Goal: Find specific page/section: Find specific page/section

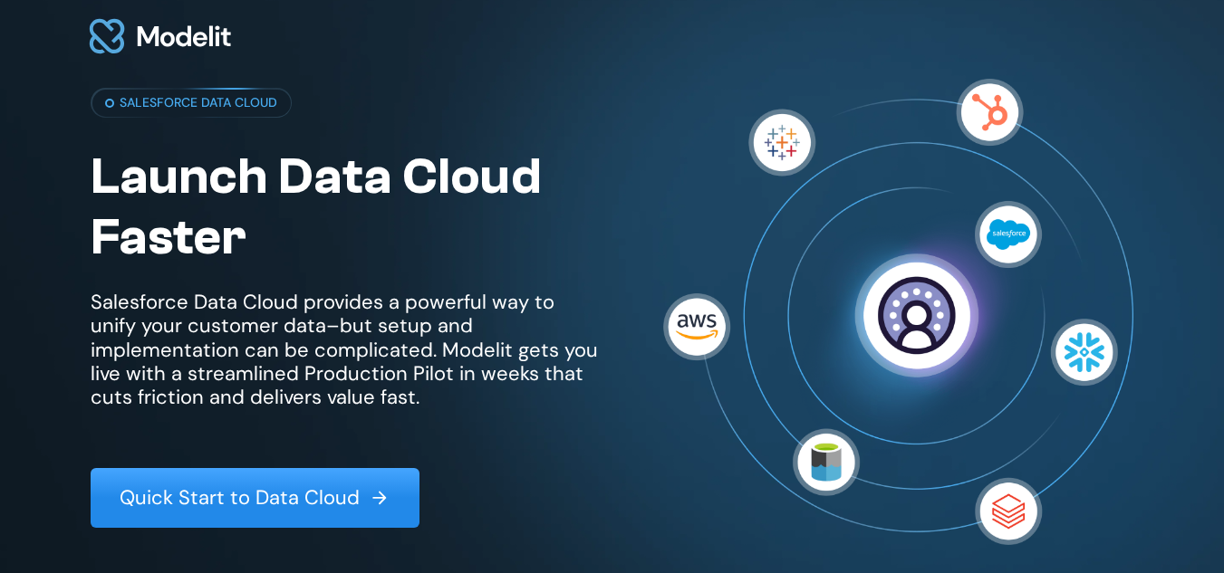
click at [229, 495] on p "Quick Start to Data Cloud" at bounding box center [240, 498] width 240 height 24
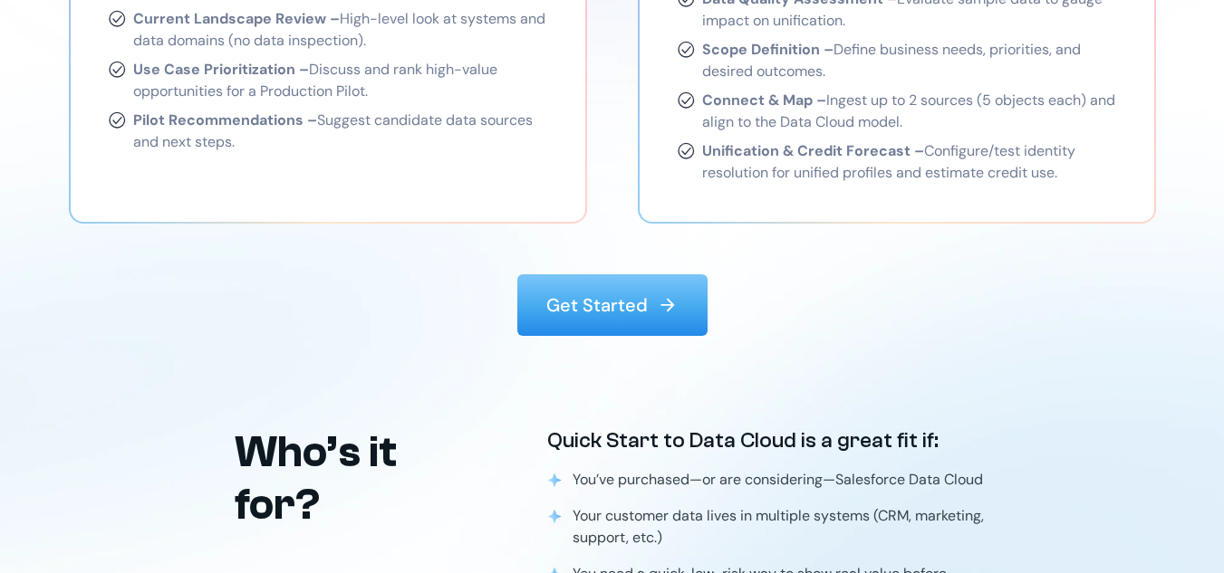
scroll to position [2614, 0]
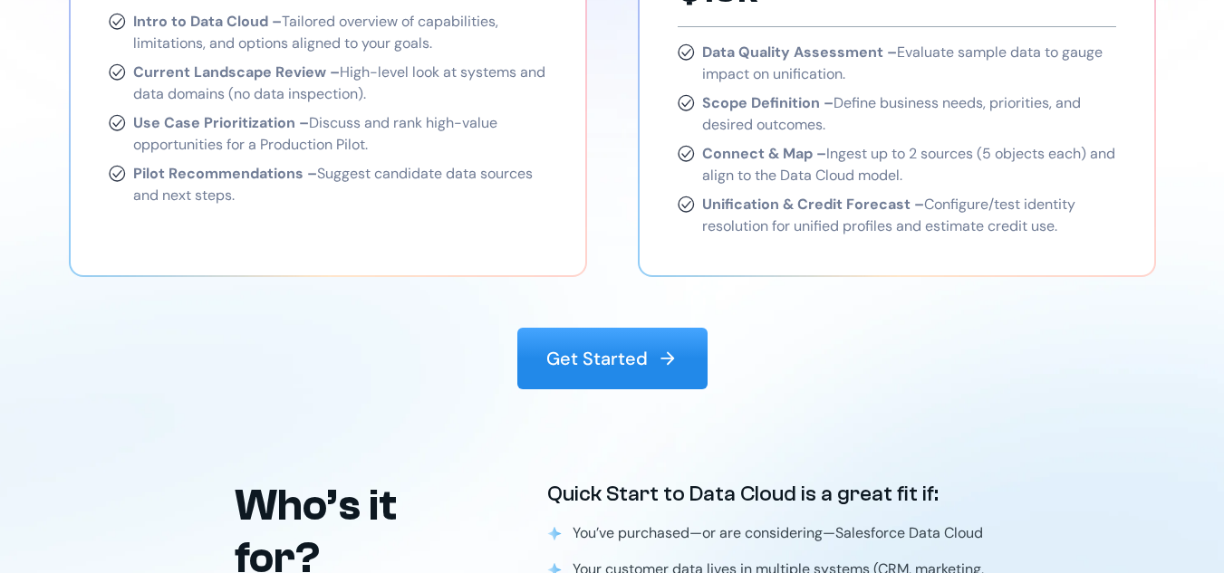
click at [660, 348] on img at bounding box center [668, 359] width 22 height 22
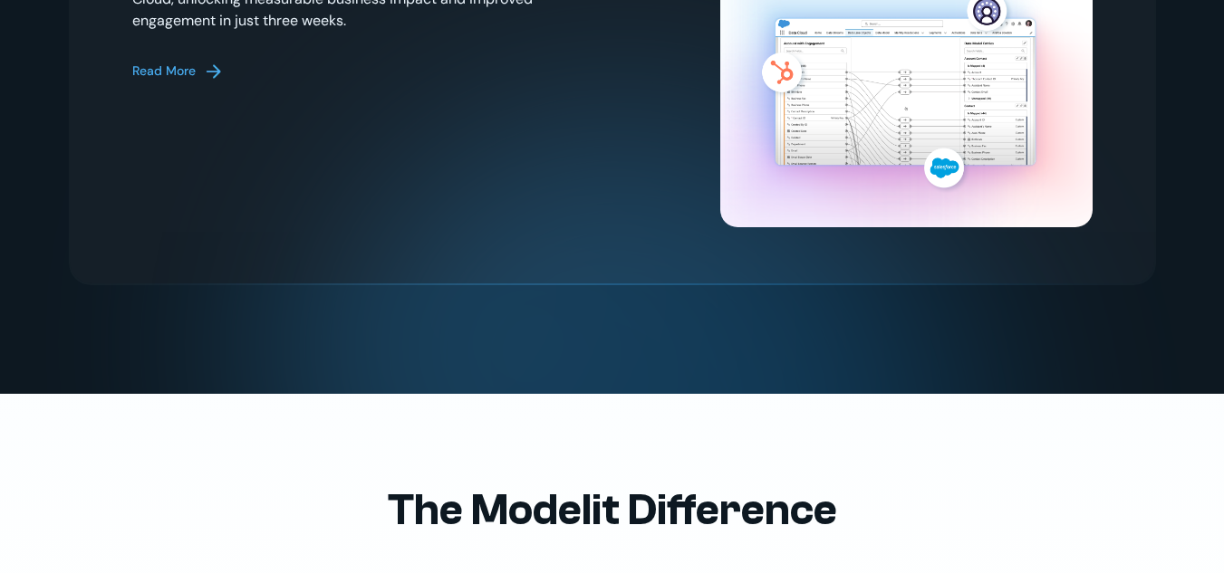
scroll to position [3922, 0]
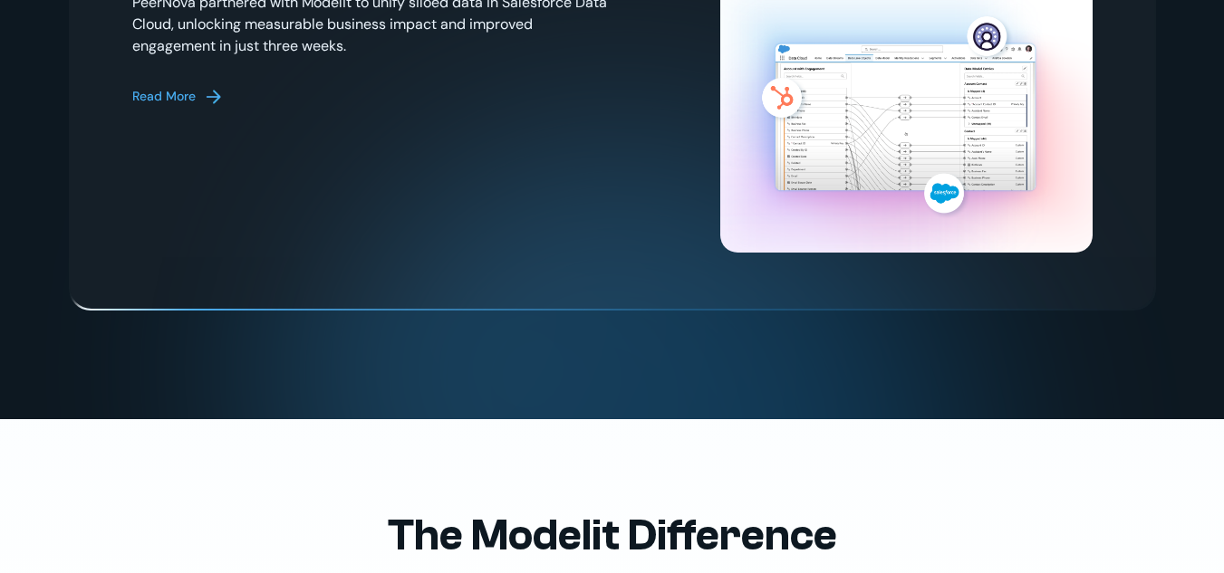
click at [143, 87] on div "Read More" at bounding box center [163, 96] width 63 height 19
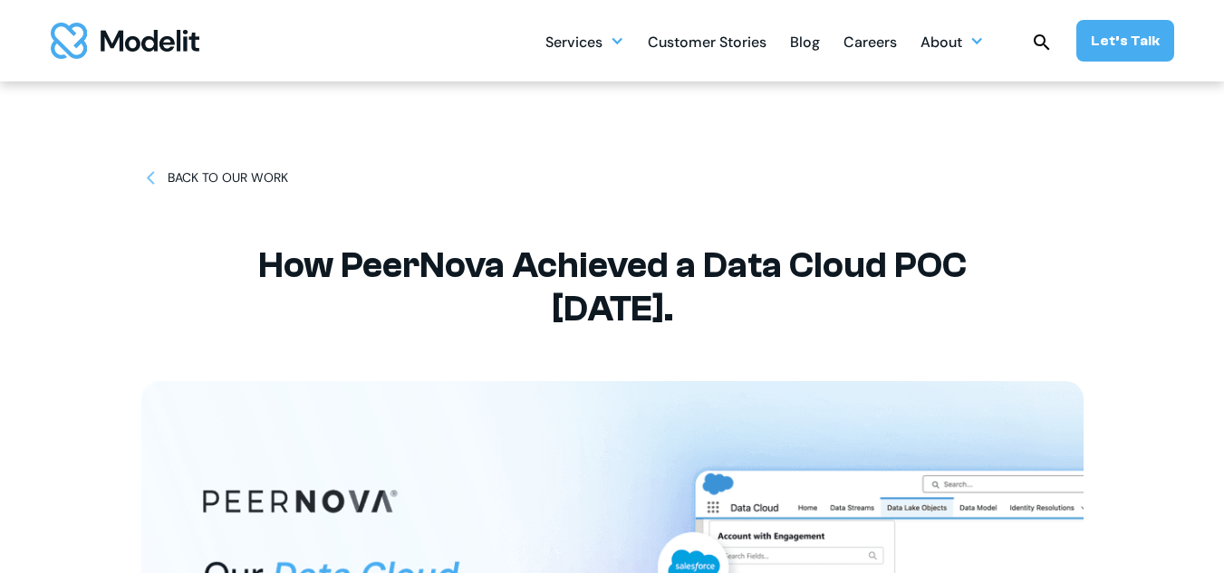
click at [188, 176] on div "BACK TO OUR WORK" at bounding box center [228, 177] width 120 height 19
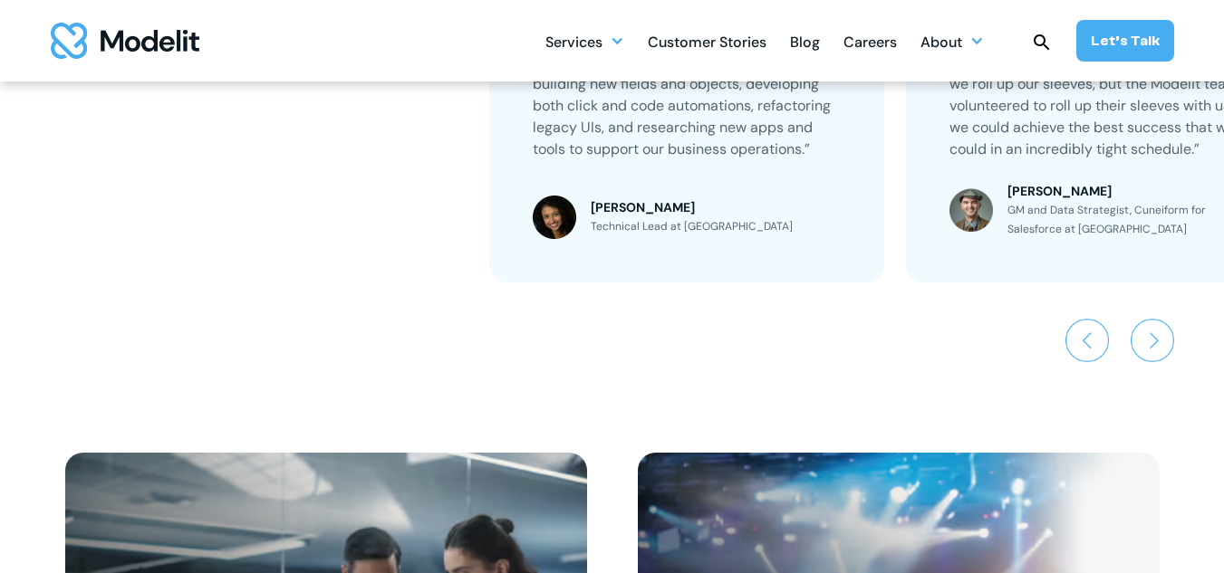
scroll to position [1389, 0]
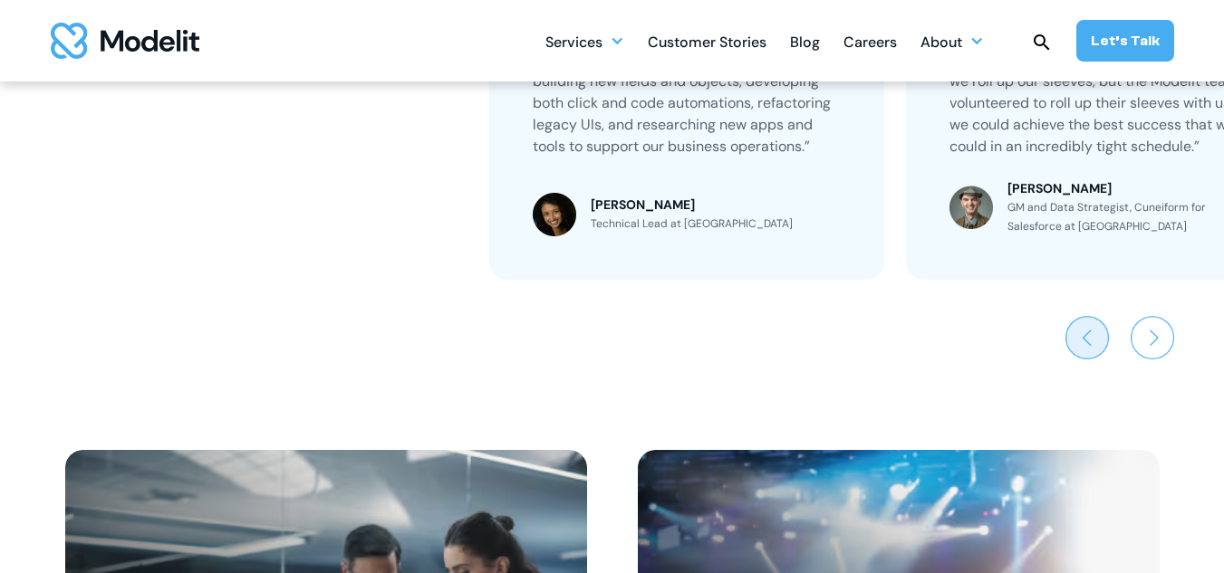
click at [1098, 325] on img "Previous slide" at bounding box center [1086, 337] width 43 height 43
